Goal: Information Seeking & Learning: Find specific fact

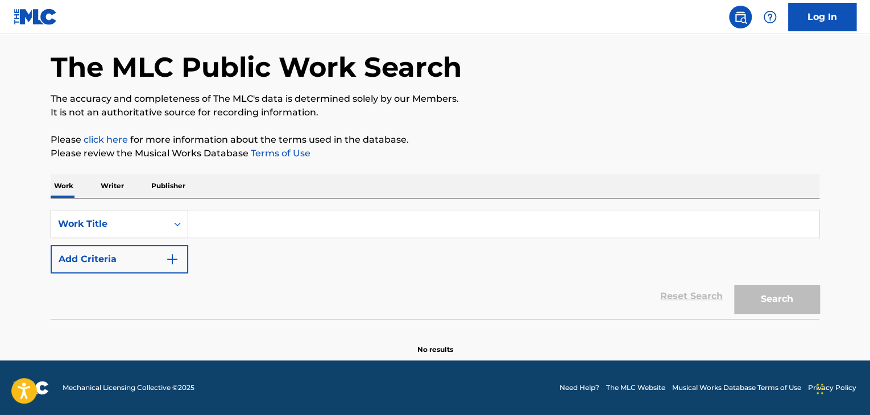
click at [233, 234] on input "Search Form" at bounding box center [503, 223] width 631 height 27
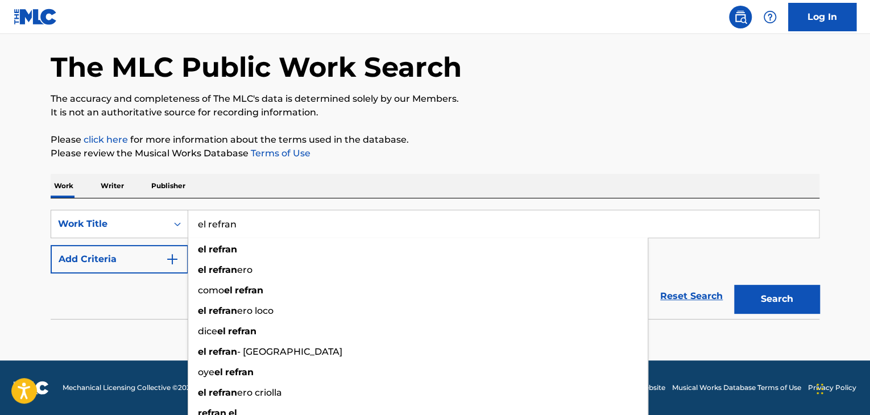
type input "el refran"
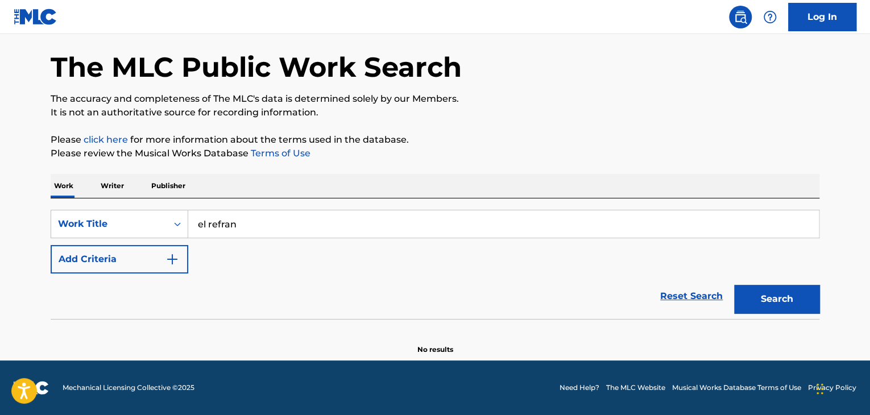
click at [505, 128] on div "The MLC Public Work Search The accuracy and completeness of The MLC's data is d…" at bounding box center [435, 186] width 796 height 335
click at [160, 260] on button "Add Criteria" at bounding box center [120, 259] width 138 height 28
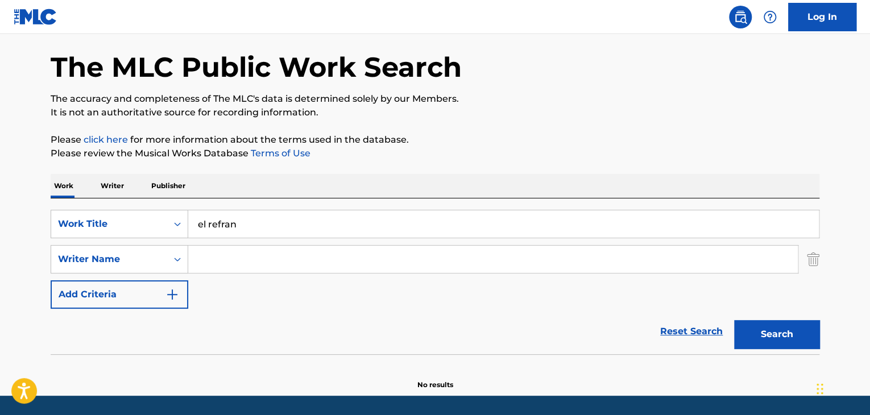
click at [205, 263] on input "Search Form" at bounding box center [492, 259] width 609 height 27
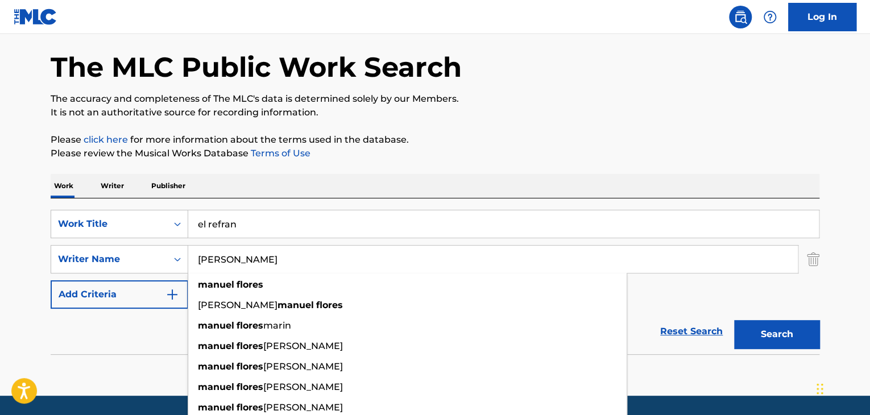
type input "[PERSON_NAME]"
click at [474, 143] on p "Please click here for more information about the terms used in the database." at bounding box center [435, 140] width 769 height 14
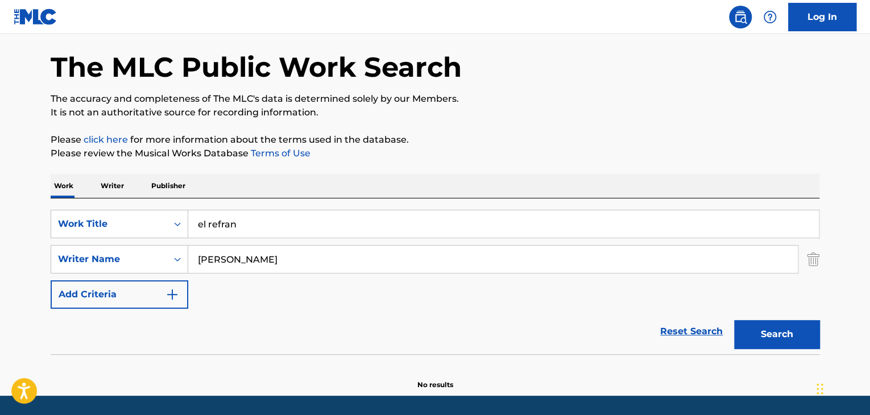
drag, startPoint x: 772, startPoint y: 333, endPoint x: 705, endPoint y: 351, distance: 69.5
click at [772, 333] on button "Search" at bounding box center [776, 334] width 85 height 28
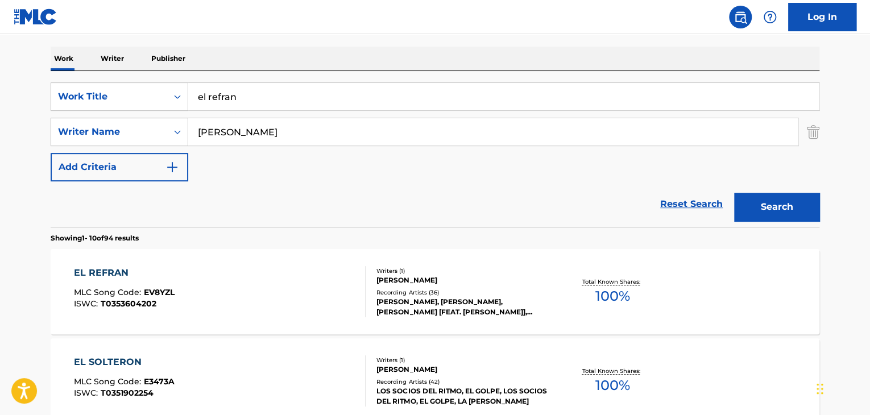
scroll to position [172, 0]
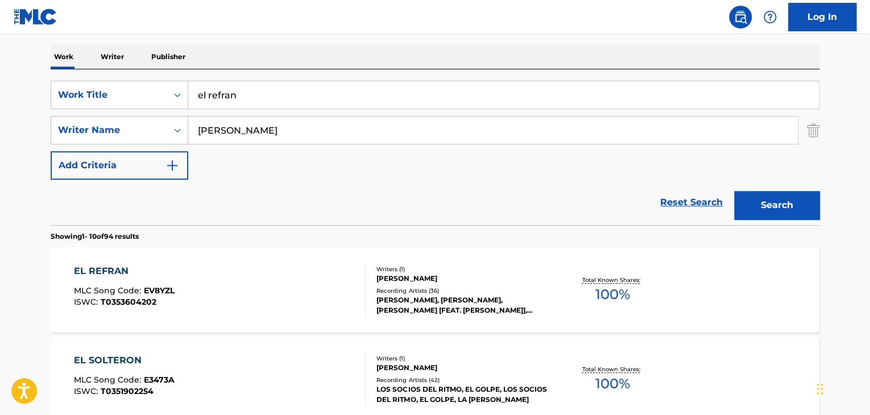
click at [111, 273] on div "EL REFRAN" at bounding box center [124, 271] width 101 height 14
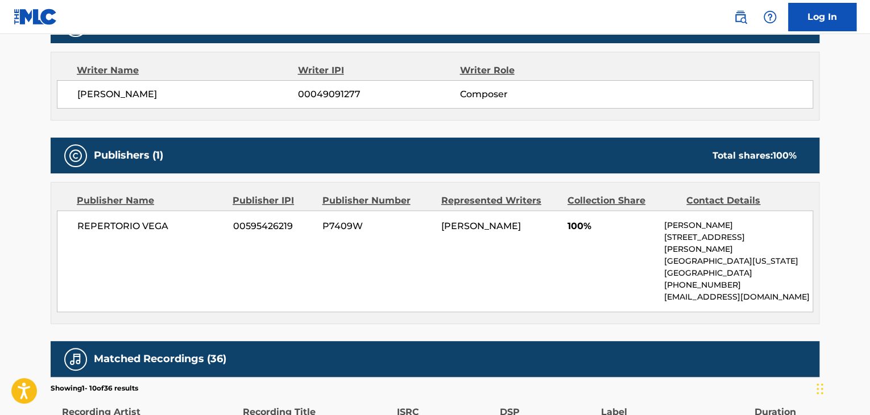
scroll to position [455, 0]
